Goal: Find specific page/section: Find specific page/section

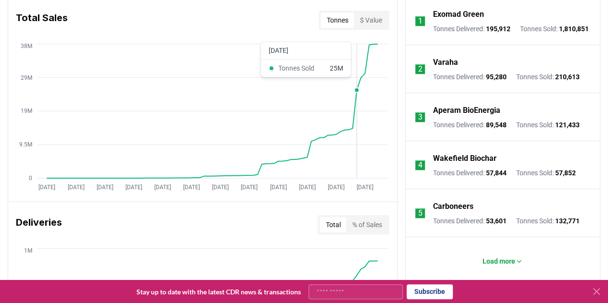
scroll to position [471, 0]
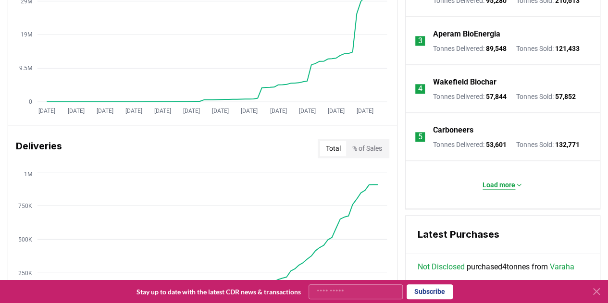
click at [485, 188] on p "Load more" at bounding box center [499, 185] width 33 height 10
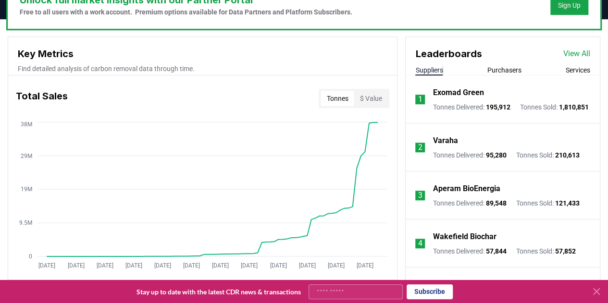
scroll to position [315, 0]
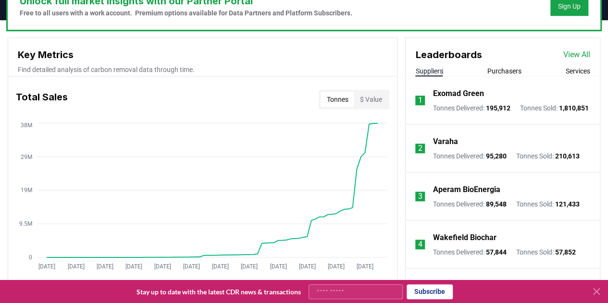
click at [565, 53] on link "View All" at bounding box center [576, 55] width 27 height 12
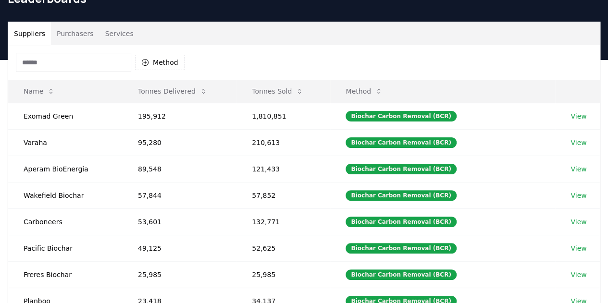
scroll to position [52, 0]
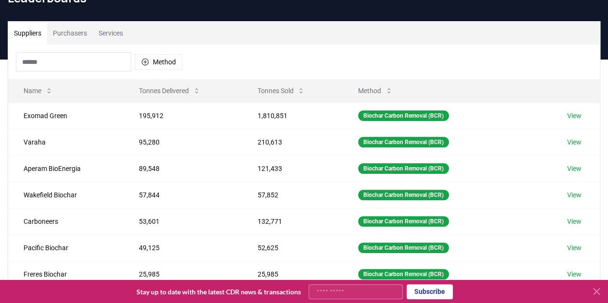
click at [98, 60] on input at bounding box center [73, 61] width 115 height 19
click at [74, 33] on button "Purchasers" at bounding box center [70, 33] width 46 height 23
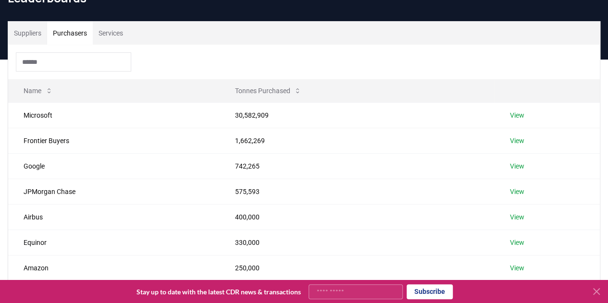
click at [74, 73] on div at bounding box center [304, 62] width 592 height 35
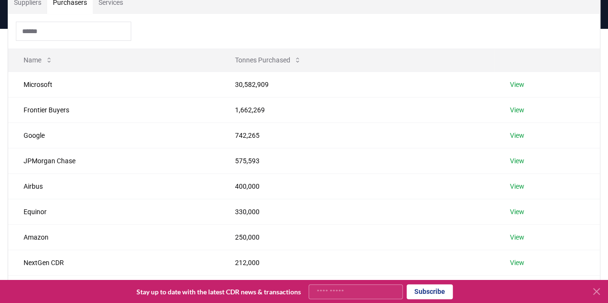
scroll to position [85, 0]
